Goal: Information Seeking & Learning: Learn about a topic

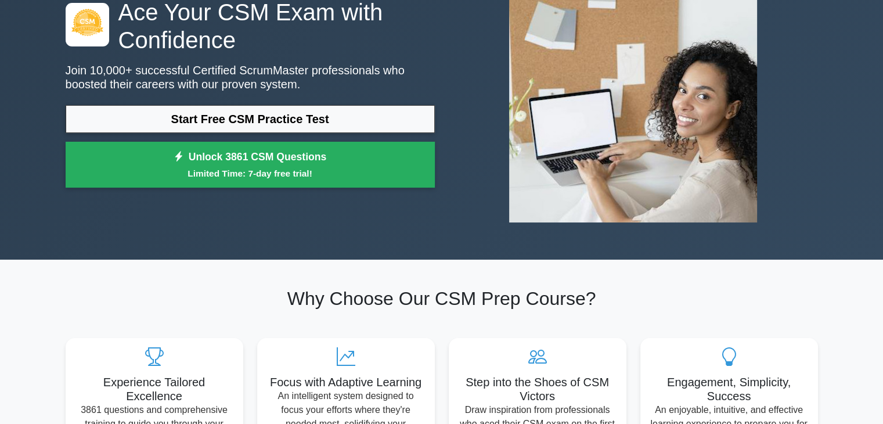
scroll to position [116, 0]
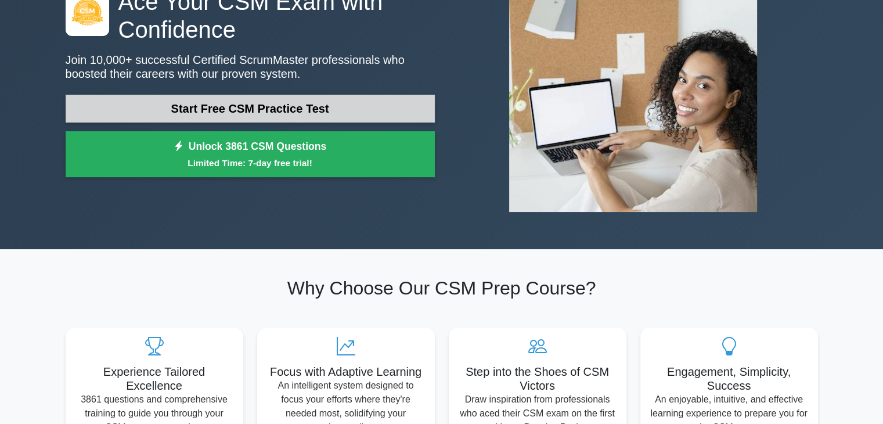
click at [282, 113] on link "Start Free CSM Practice Test" at bounding box center [250, 109] width 369 height 28
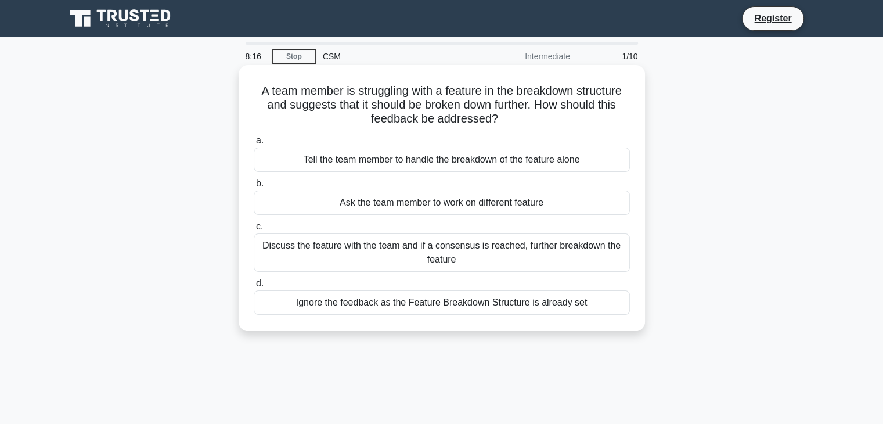
click at [376, 251] on div "Discuss the feature with the team and if a consensus is reached, further breakd…" at bounding box center [442, 252] width 376 height 38
click at [254, 231] on input "c. Discuss the feature with the team and if a consensus is reached, further bre…" at bounding box center [254, 227] width 0 height 8
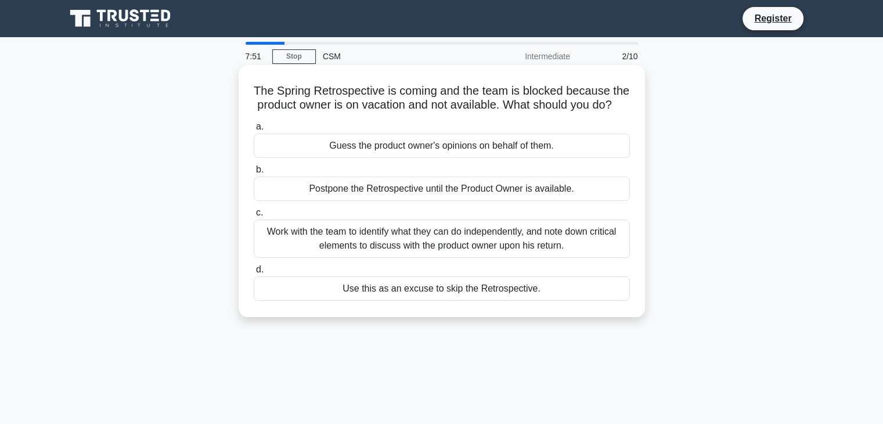
click at [440, 251] on div "Work with the team to identify what they can do independently, and note down cr…" at bounding box center [442, 239] width 376 height 38
click at [254, 217] on input "c. Work with the team to identify what they can do independently, and note down…" at bounding box center [254, 213] width 0 height 8
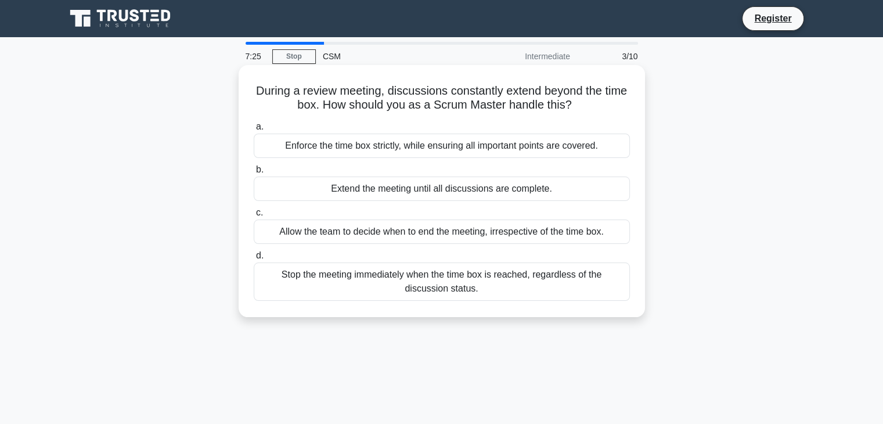
click at [417, 148] on div "Enforce the time box strictly, while ensuring all important points are covered." at bounding box center [442, 146] width 376 height 24
click at [254, 131] on input "a. Enforce the time box strictly, while ensuring all important points are cover…" at bounding box center [254, 127] width 0 height 8
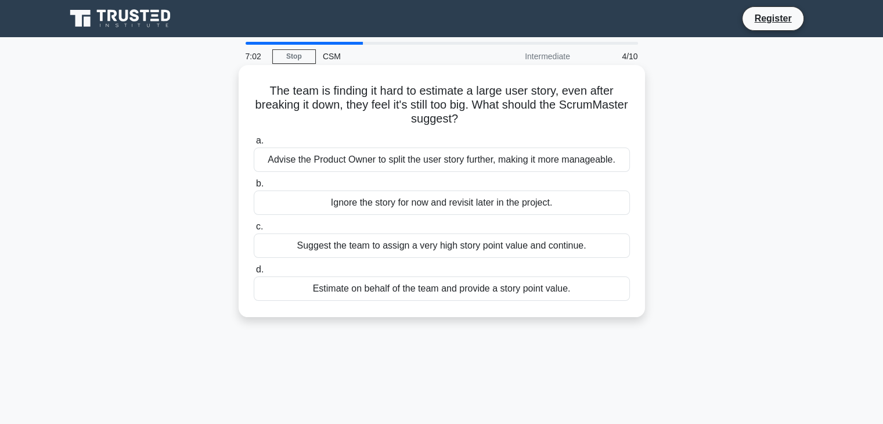
click at [420, 162] on div "Advise the Product Owner to split the user story further, making it more manage…" at bounding box center [442, 160] width 376 height 24
click at [254, 145] on input "a. Advise the Product Owner to split the user story further, making it more man…" at bounding box center [254, 141] width 0 height 8
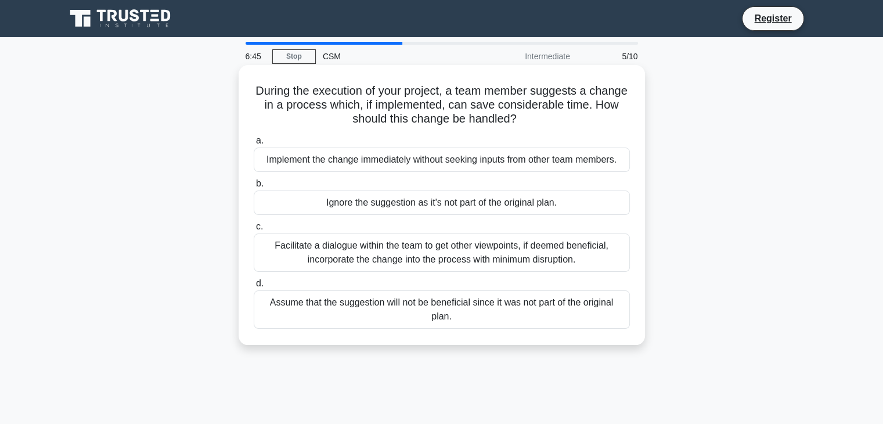
click at [407, 247] on div "Facilitate a dialogue within the team to get other viewpoints, if deemed benefi…" at bounding box center [442, 252] width 376 height 38
click at [254, 231] on input "c. Facilitate a dialogue within the team to get other viewpoints, if deemed ben…" at bounding box center [254, 227] width 0 height 8
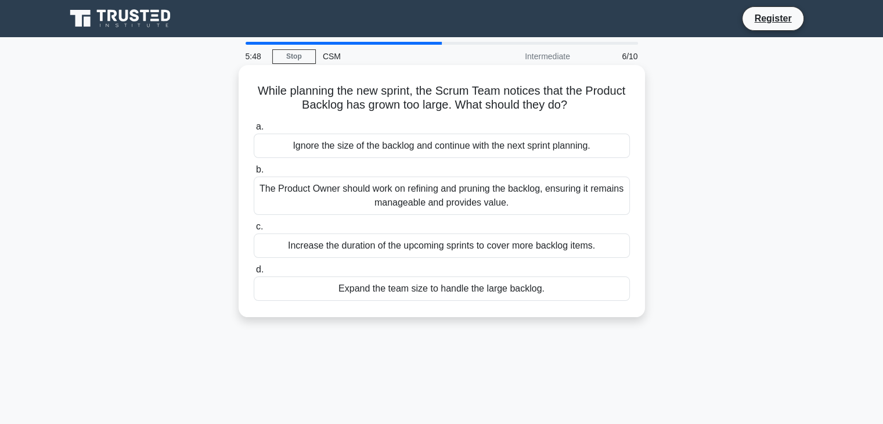
click at [427, 247] on div "Increase the duration of the upcoming sprints to cover more backlog items." at bounding box center [442, 245] width 376 height 24
click at [254, 231] on input "c. Increase the duration of the upcoming sprints to cover more backlog items." at bounding box center [254, 227] width 0 height 8
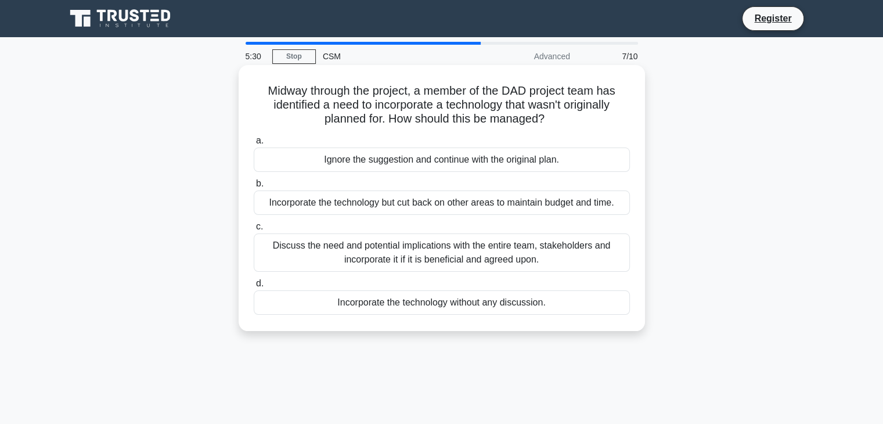
click at [446, 251] on div "Discuss the need and potential implications with the entire team, stakeholders …" at bounding box center [442, 252] width 376 height 38
click at [254, 231] on input "c. Discuss the need and potential implications with the entire team, stakeholde…" at bounding box center [254, 227] width 0 height 8
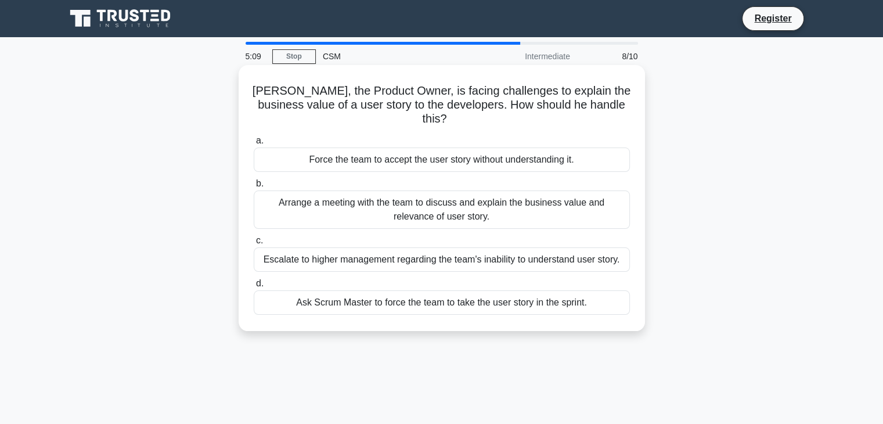
click at [440, 195] on div "Arrange a meeting with the team to discuss and explain the business value and r…" at bounding box center [442, 210] width 376 height 38
click at [254, 188] on input "b. Arrange a meeting with the team to discuss and explain the business value an…" at bounding box center [254, 184] width 0 height 8
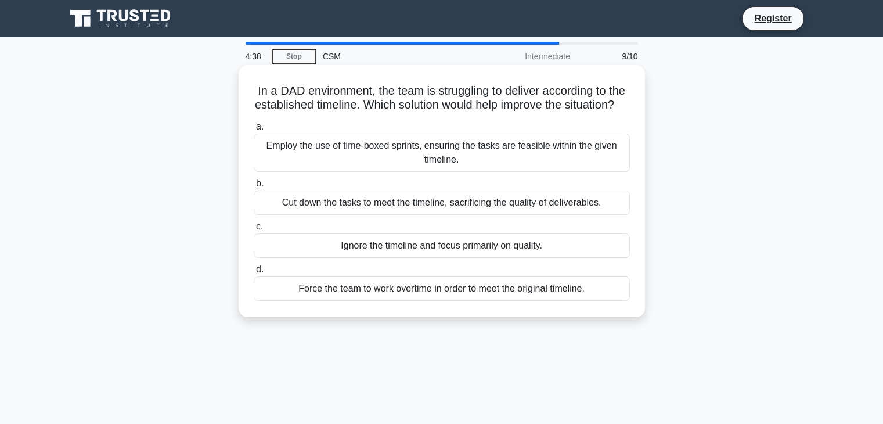
click at [411, 168] on div "Employ the use of time-boxed sprints, ensuring the tasks are feasible within th…" at bounding box center [442, 153] width 376 height 38
click at [254, 131] on input "a. Employ the use of time-boxed sprints, ensuring the tasks are feasible within…" at bounding box center [254, 127] width 0 height 8
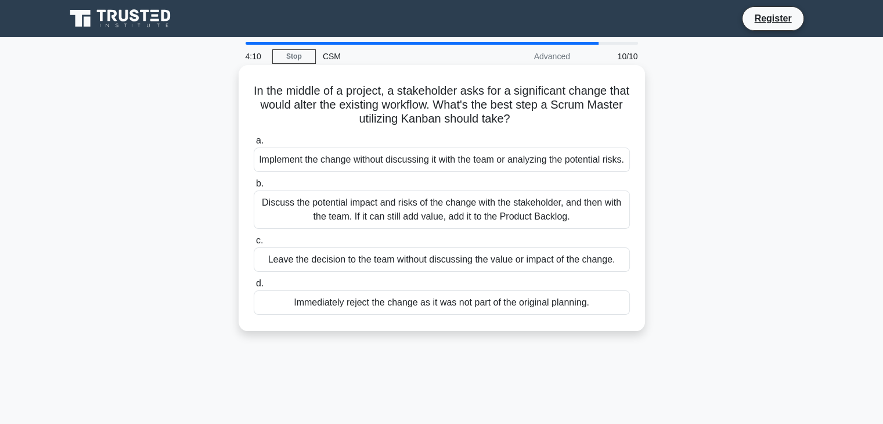
click at [457, 228] on div "Discuss the potential impact and risks of the change with the stakeholder, and …" at bounding box center [442, 210] width 376 height 38
click at [254, 188] on input "b. Discuss the potential impact and risks of the change with the stakeholder, a…" at bounding box center [254, 184] width 0 height 8
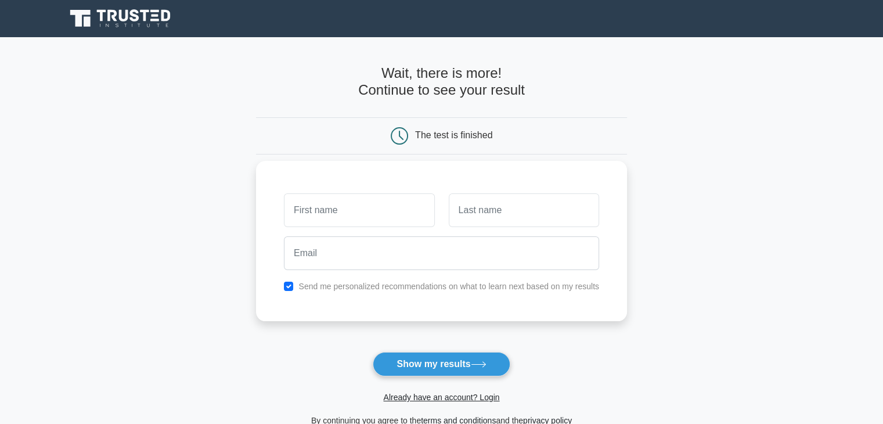
click at [362, 201] on input "text" at bounding box center [359, 210] width 150 height 34
type input "matlob"
type input "alam"
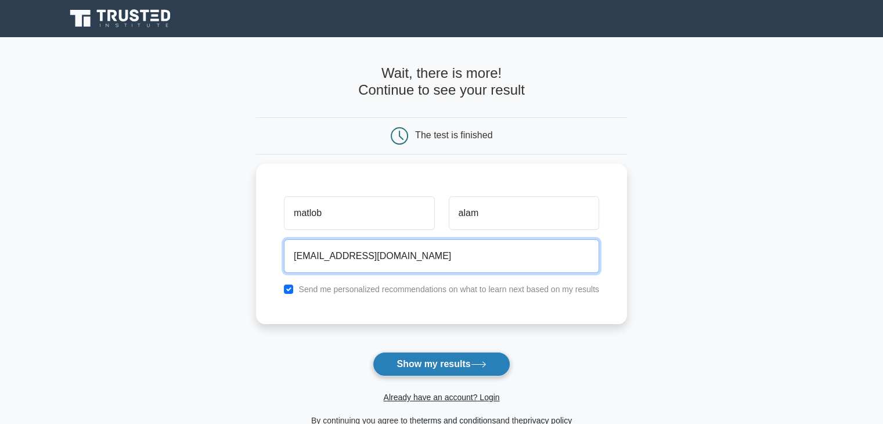
type input "[EMAIL_ADDRESS][DOMAIN_NAME]"
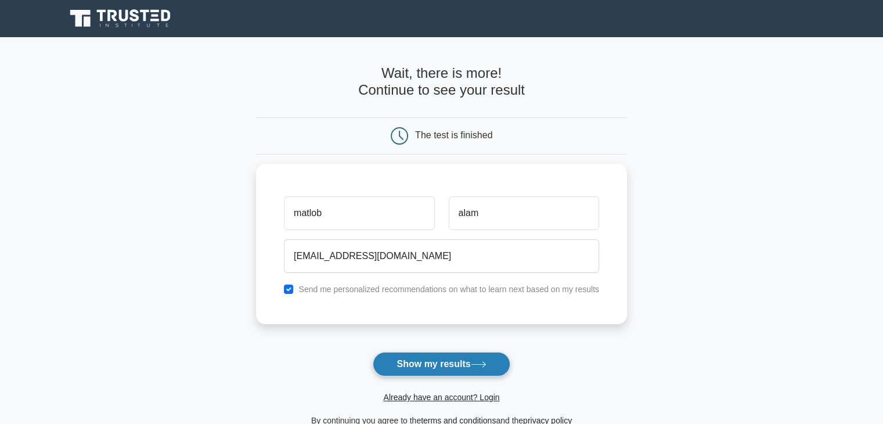
click at [434, 358] on button "Show my results" at bounding box center [441, 364] width 137 height 24
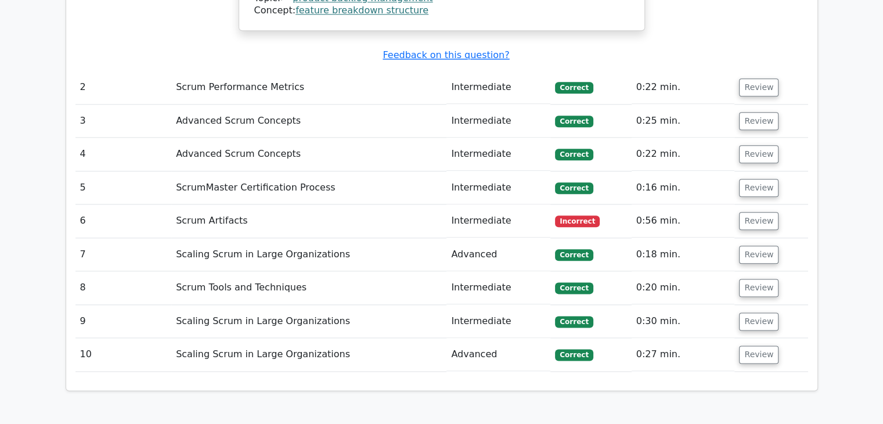
scroll to position [1394, 0]
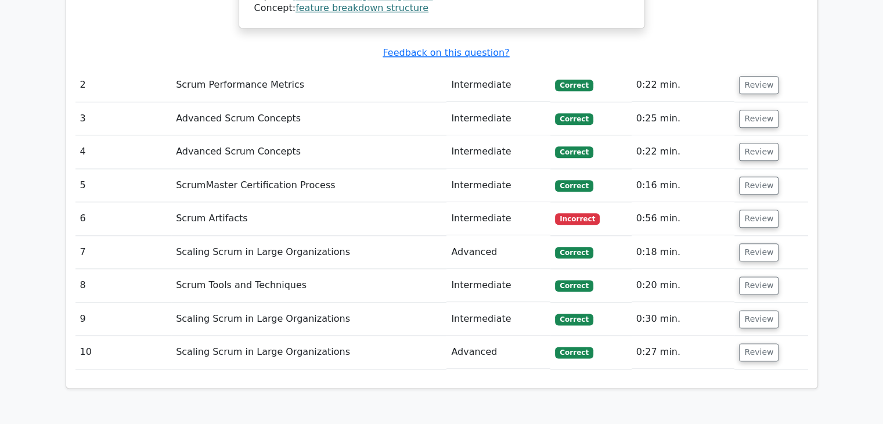
click at [191, 202] on td "Scrum Artifacts" at bounding box center [308, 218] width 275 height 33
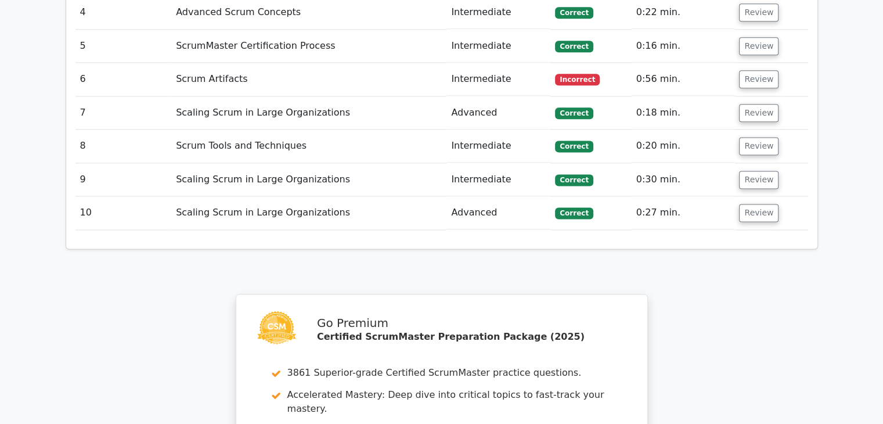
scroll to position [1452, 0]
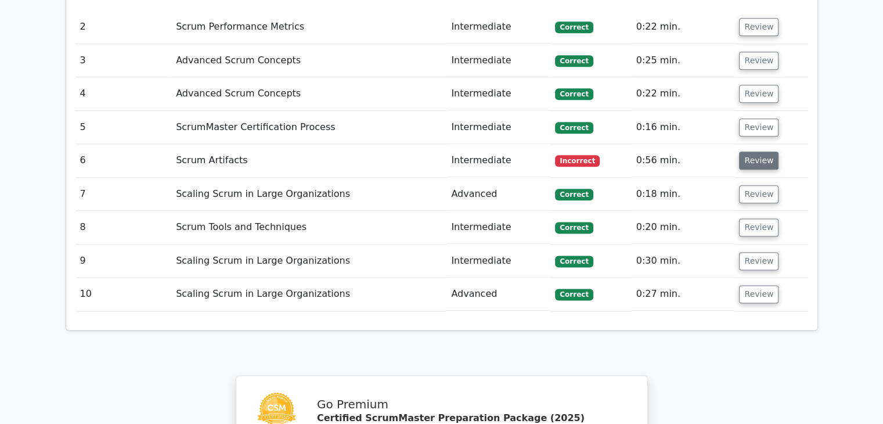
click at [755, 152] on button "Review" at bounding box center [758, 161] width 39 height 18
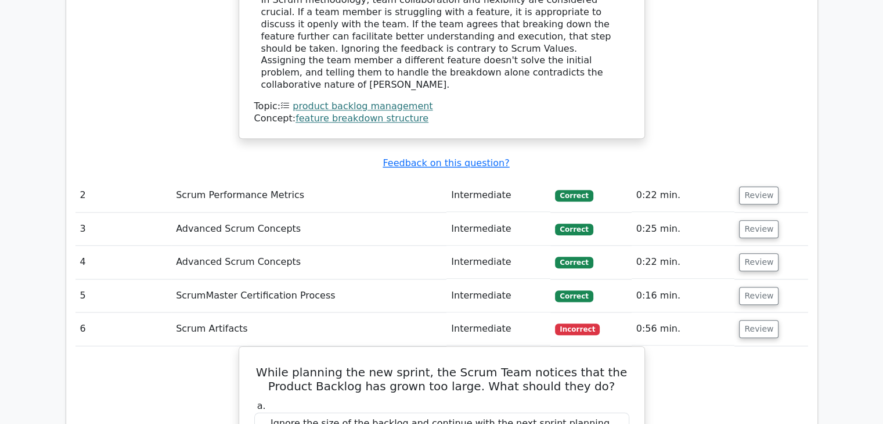
scroll to position [1336, 0]
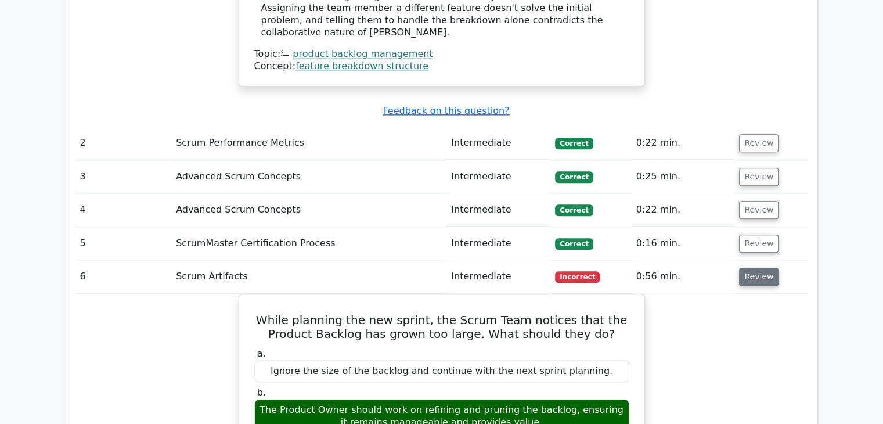
click at [751, 268] on button "Review" at bounding box center [758, 277] width 39 height 18
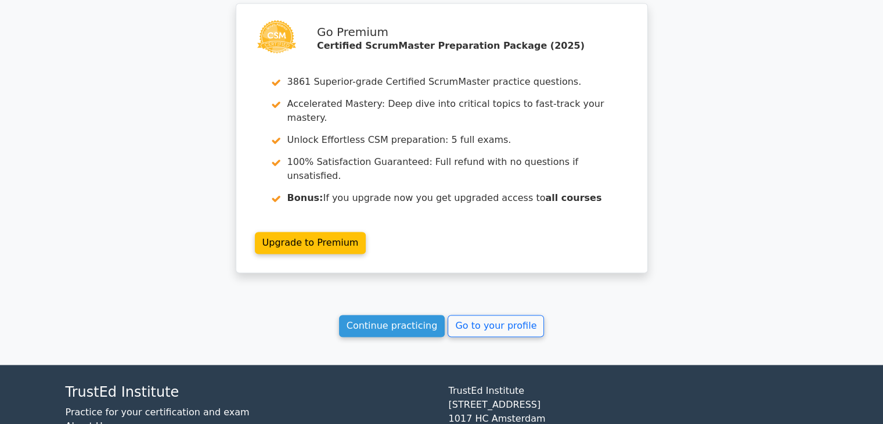
scroll to position [1838, 0]
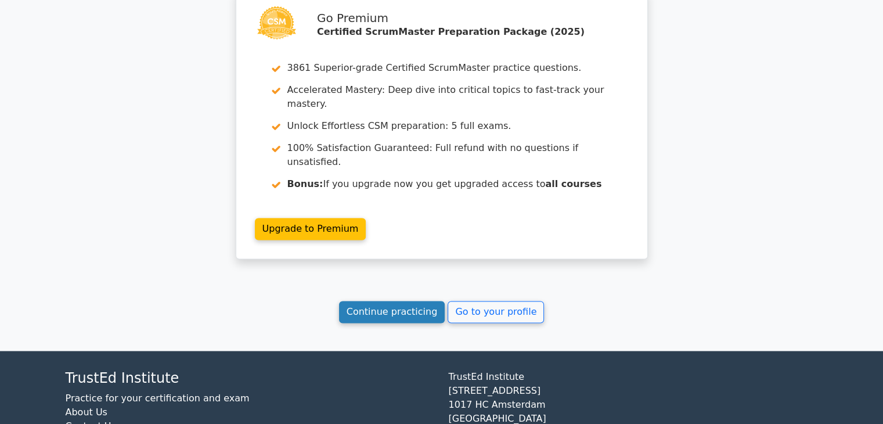
click at [380, 301] on link "Continue practicing" at bounding box center [392, 312] width 106 height 22
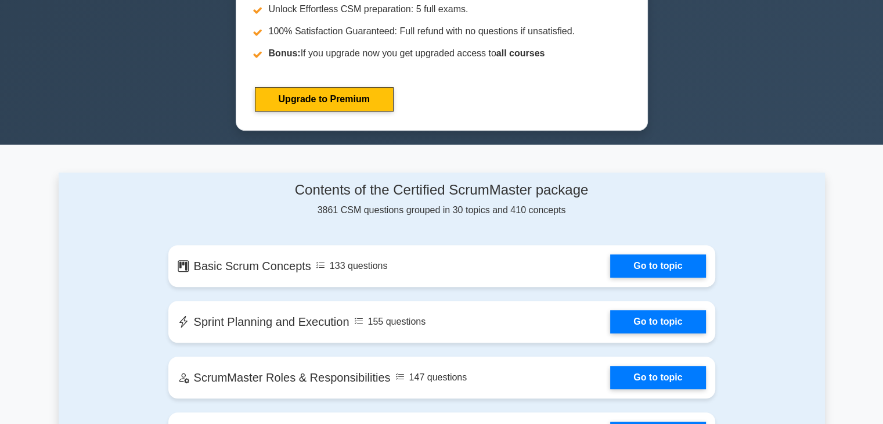
scroll to position [755, 0]
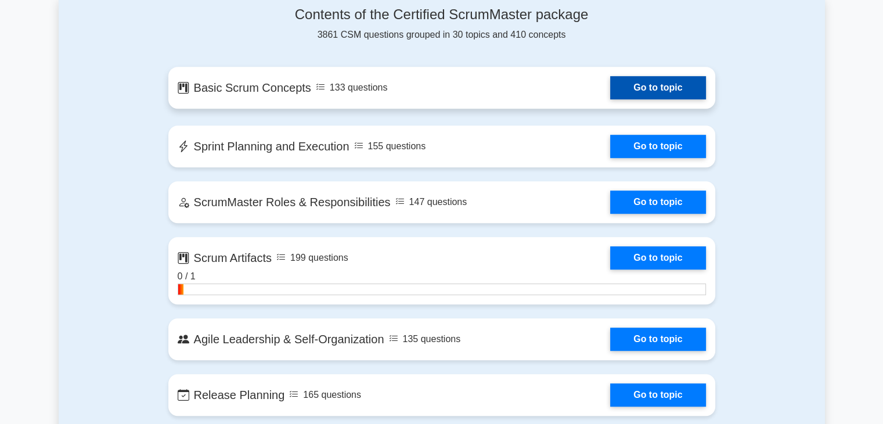
click at [627, 85] on link "Go to topic" at bounding box center [657, 87] width 95 height 23
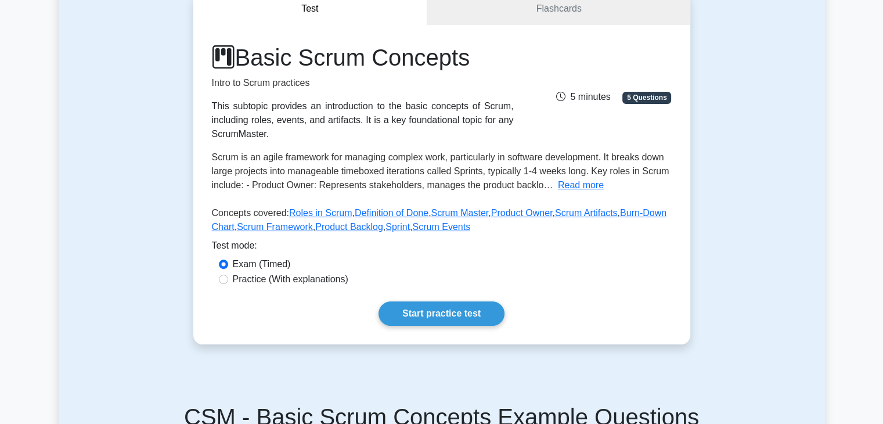
scroll to position [58, 0]
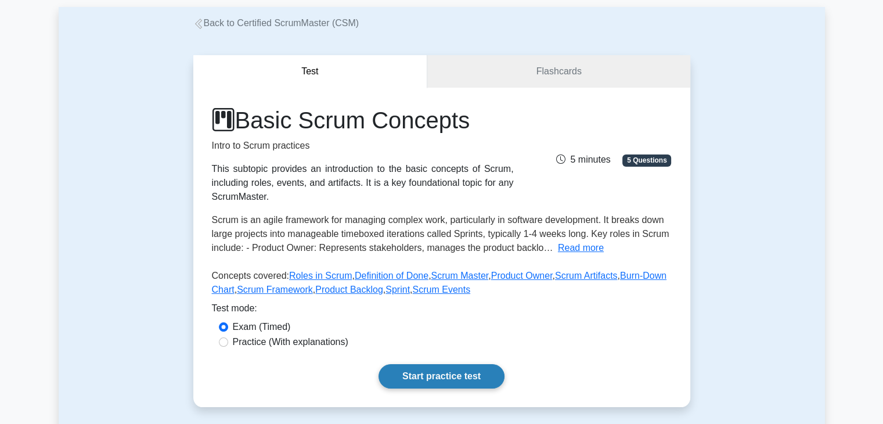
click at [443, 380] on link "Start practice test" at bounding box center [442, 376] width 126 height 24
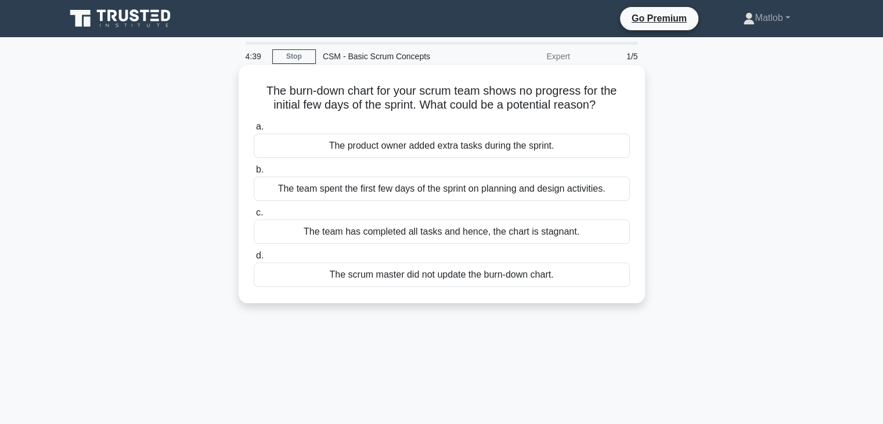
click at [429, 190] on div "The team spent the first few days of the sprint on planning and design activiti…" at bounding box center [442, 189] width 376 height 24
click at [254, 174] on input "b. The team spent the first few days of the sprint on planning and design activ…" at bounding box center [254, 170] width 0 height 8
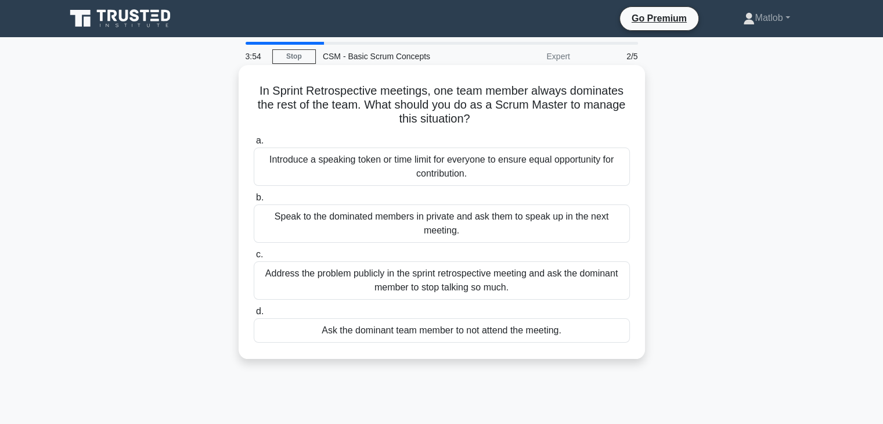
click at [431, 166] on div "Introduce a speaking token or time limit for everyone to ensure equal opportuni…" at bounding box center [442, 167] width 376 height 38
click at [254, 145] on input "a. Introduce a speaking token or time limit for everyone to ensure equal opport…" at bounding box center [254, 141] width 0 height 8
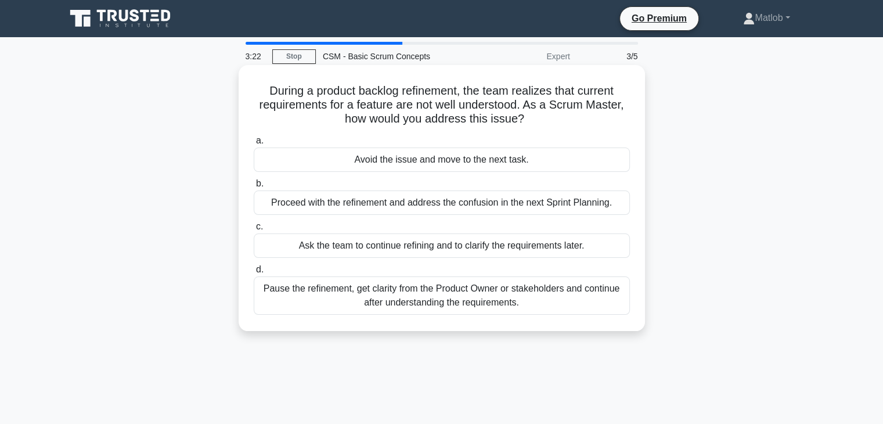
click at [384, 203] on div "Proceed with the refinement and address the confusion in the next Sprint Planni…" at bounding box center [442, 203] width 376 height 24
click at [254, 188] on input "b. Proceed with the refinement and address the confusion in the next Sprint Pla…" at bounding box center [254, 184] width 0 height 8
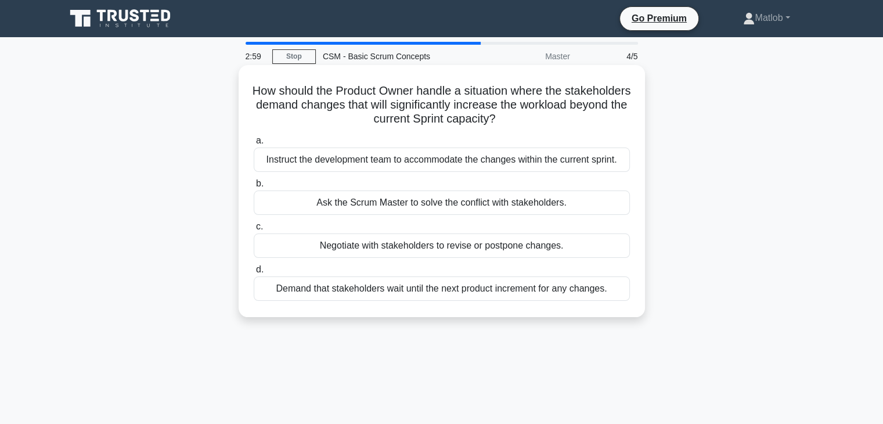
click at [400, 248] on div "Negotiate with stakeholders to revise or postpone changes." at bounding box center [442, 245] width 376 height 24
click at [254, 231] on input "c. Negotiate with stakeholders to revise or postpone changes." at bounding box center [254, 227] width 0 height 8
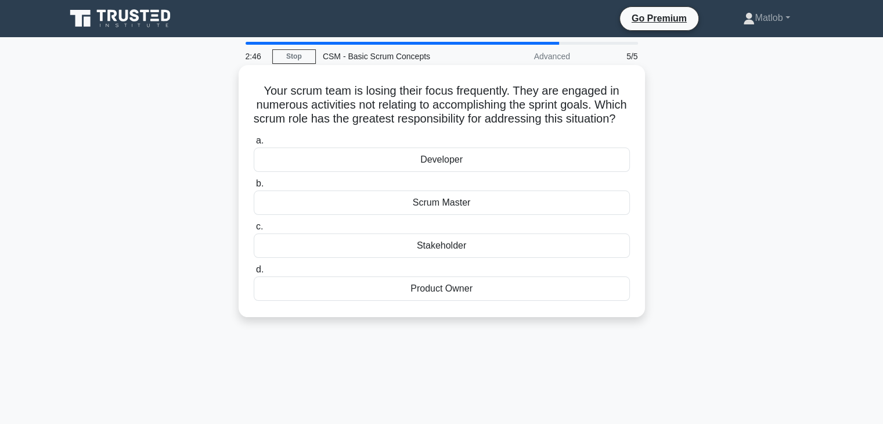
click at [441, 215] on div "Scrum Master" at bounding box center [442, 203] width 376 height 24
click at [254, 188] on input "b. Scrum Master" at bounding box center [254, 184] width 0 height 8
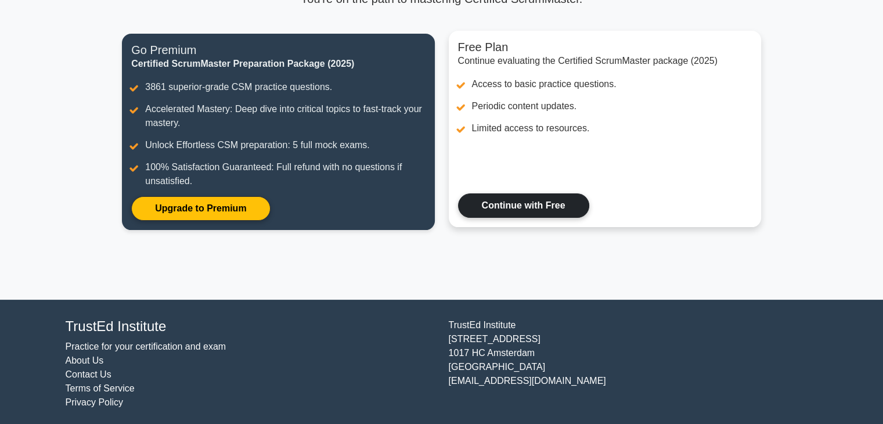
scroll to position [130, 0]
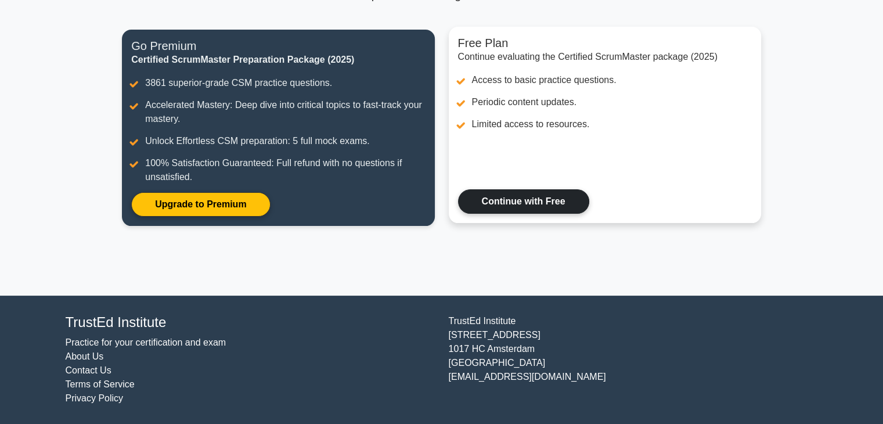
click at [494, 202] on link "Continue with Free" at bounding box center [523, 201] width 131 height 24
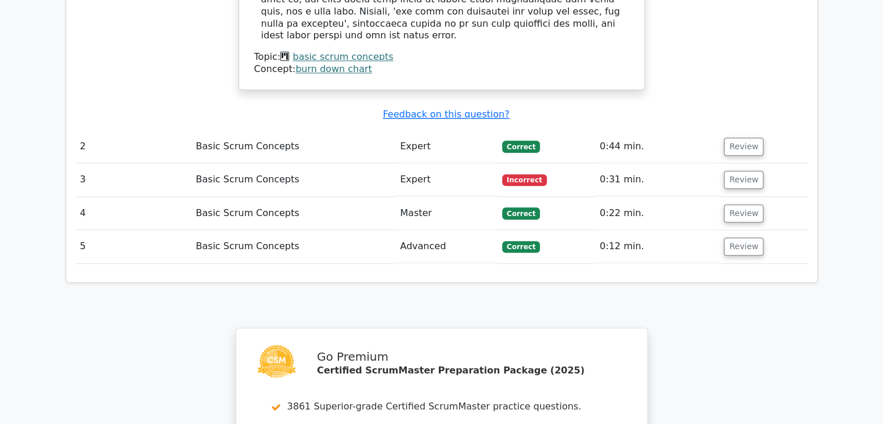
scroll to position [1394, 0]
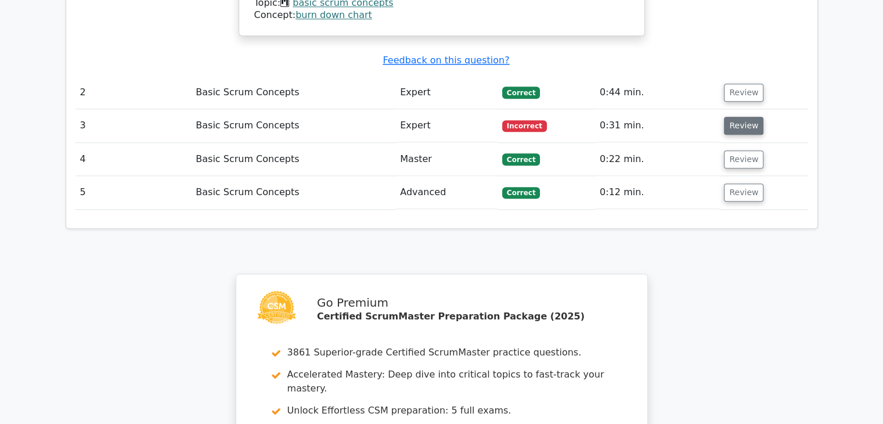
click at [728, 117] on button "Review" at bounding box center [743, 126] width 39 height 18
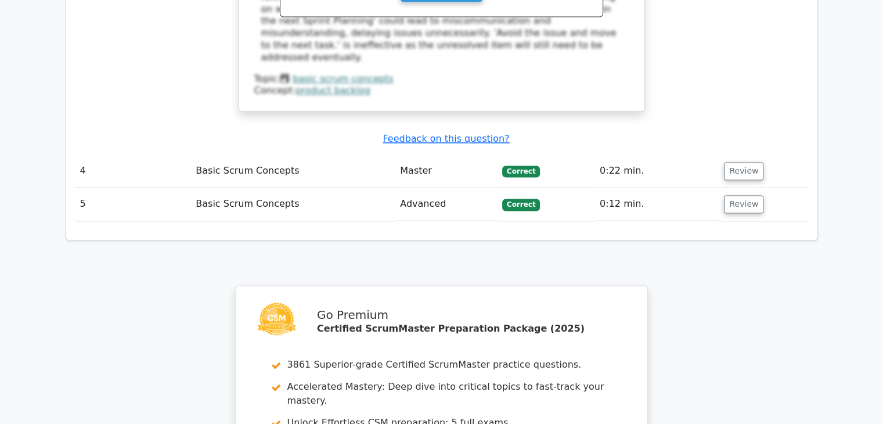
scroll to position [2139, 0]
